Goal: Ask a question

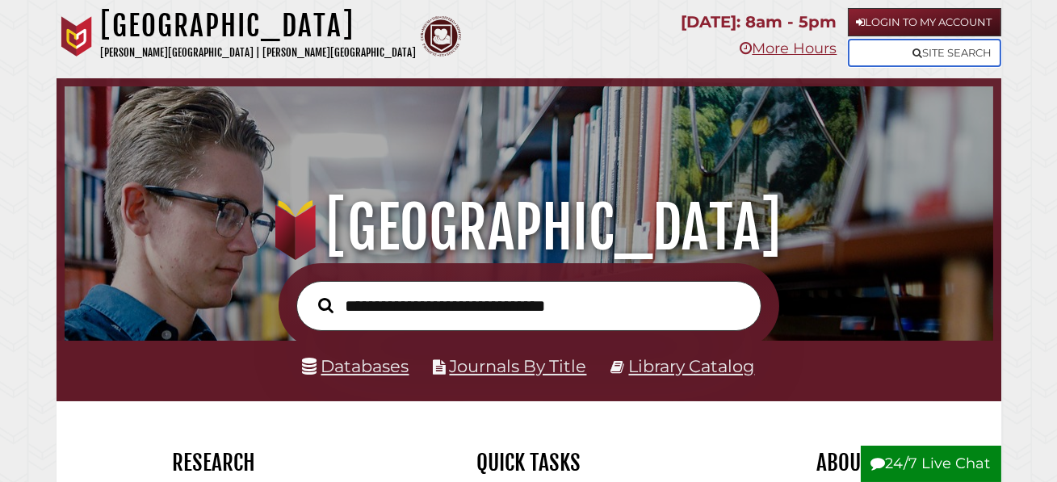
click at [885, 53] on link "Site Search" at bounding box center [924, 53] width 153 height 28
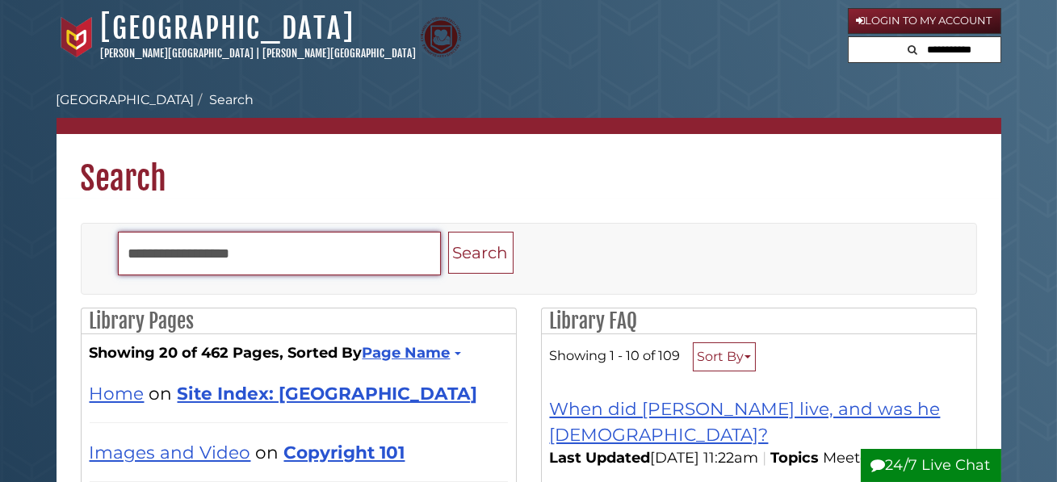
click at [216, 255] on input "Search" at bounding box center [279, 254] width 323 height 44
type input "**********"
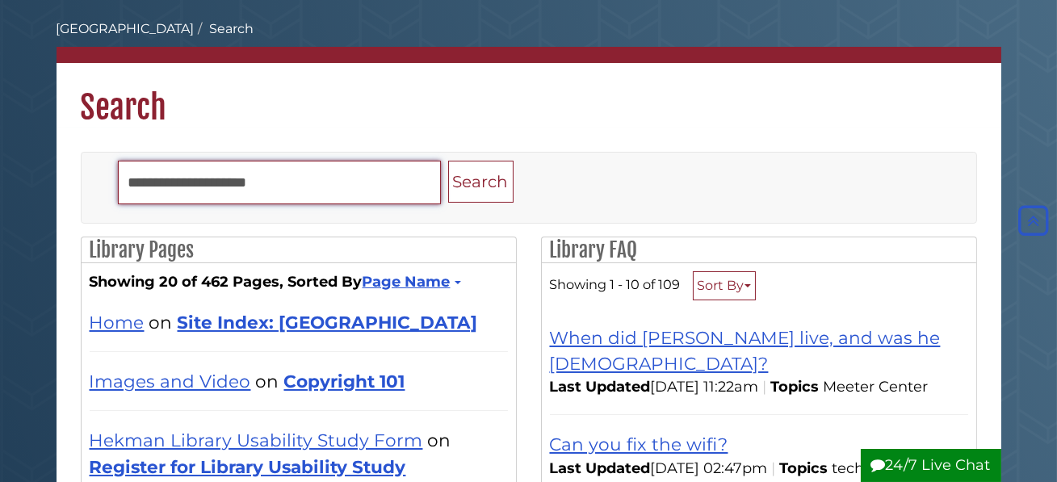
scroll to position [60, 0]
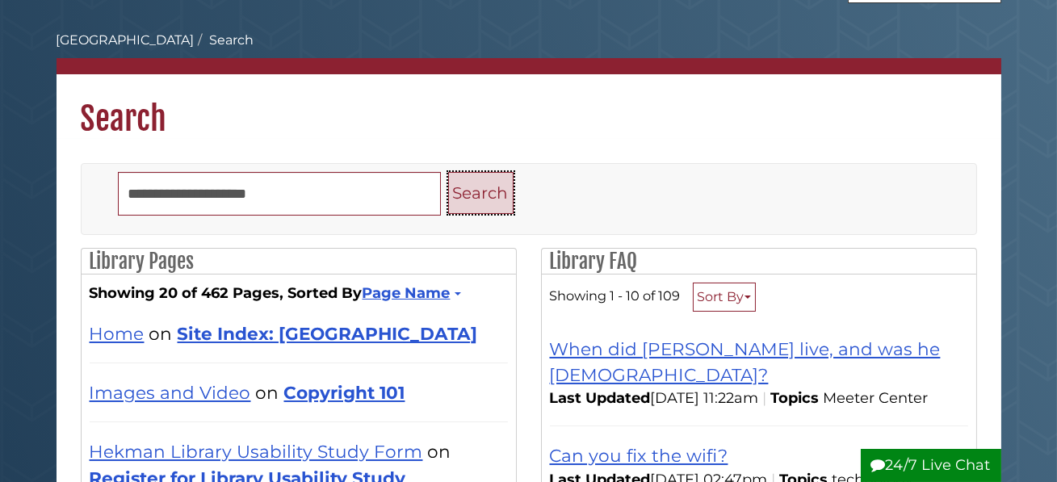
click at [476, 190] on button "Search" at bounding box center [480, 193] width 65 height 43
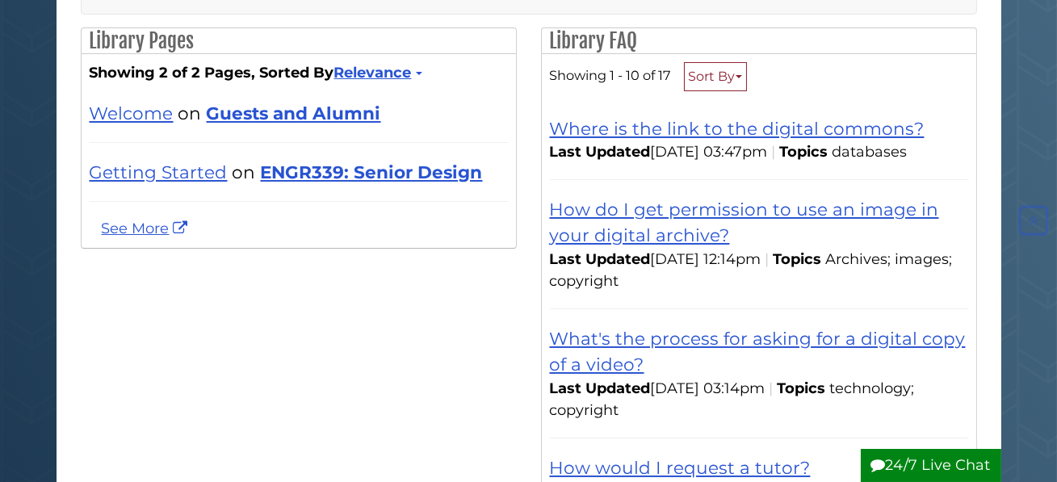
scroll to position [283, 0]
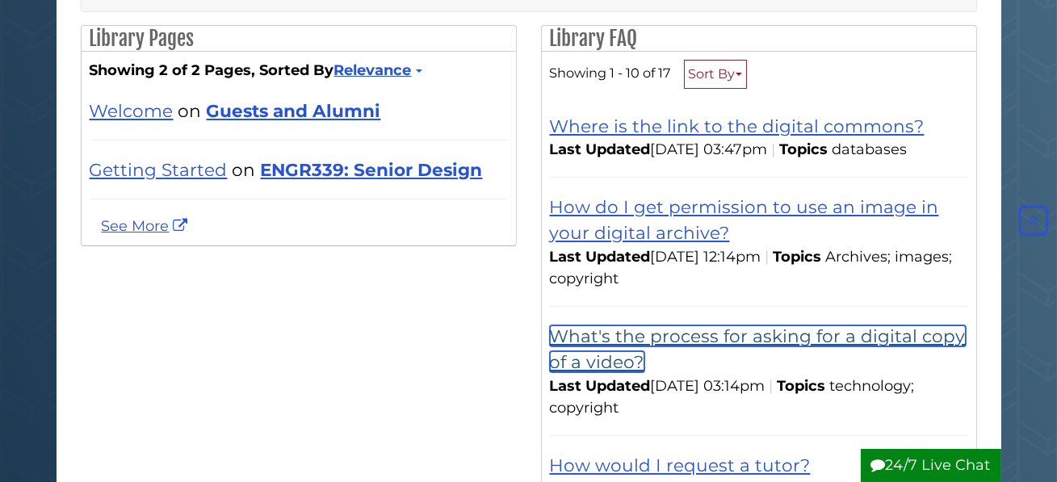
click at [645, 343] on link "What's the process for asking for a digital copy of a video?" at bounding box center [758, 348] width 416 height 47
